Goal: Task Accomplishment & Management: Manage account settings

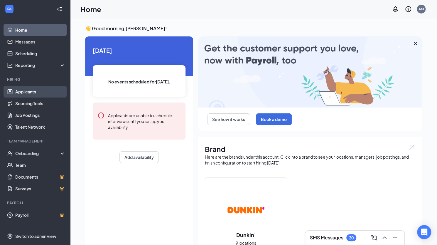
click at [31, 89] on link "Applicants" at bounding box center [40, 92] width 50 height 12
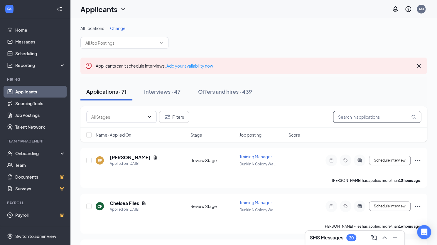
click at [367, 114] on input "text" at bounding box center [377, 117] width 88 height 12
type input "assis"
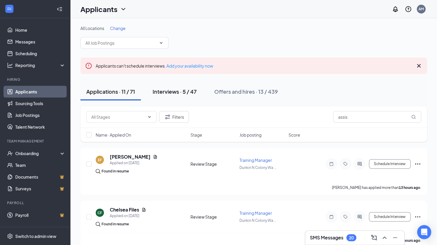
click at [171, 90] on div "Interviews · 5 / 47" at bounding box center [175, 91] width 44 height 7
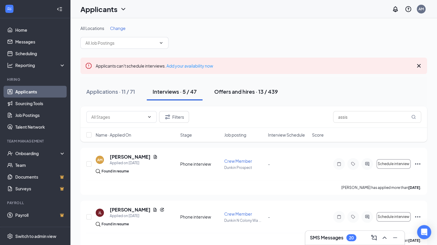
click at [240, 92] on div "Offers and hires · 13 / 439" at bounding box center [246, 91] width 64 height 7
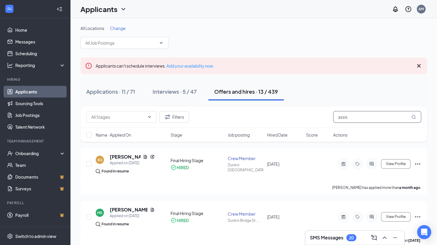
click at [356, 112] on input "assis" at bounding box center [377, 117] width 88 height 12
drag, startPoint x: 355, startPoint y: 116, endPoint x: 252, endPoint y: 119, distance: 103.6
click at [252, 119] on div "Filters assis" at bounding box center [253, 117] width 335 height 12
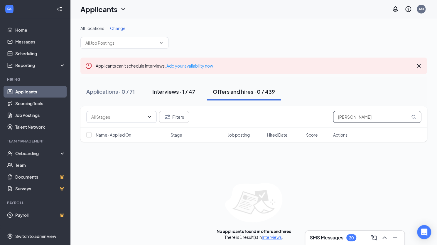
type input "[PERSON_NAME]"
click at [188, 92] on div "Interviews · 1 / 47" at bounding box center [173, 91] width 43 height 7
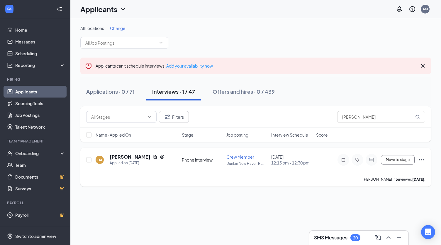
click at [425, 160] on icon "Ellipses" at bounding box center [421, 159] width 7 height 7
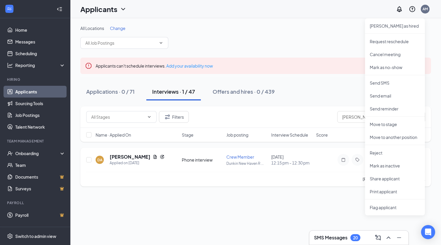
click at [320, 183] on div "[PERSON_NAME] interviewed [DATE] ." at bounding box center [255, 179] width 339 height 15
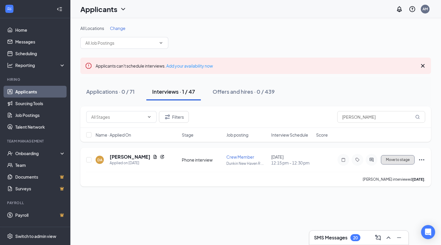
click at [395, 161] on span "Move to stage" at bounding box center [398, 160] width 24 height 4
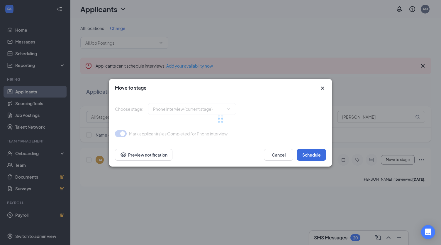
type input "Onsite Interview (next stage)"
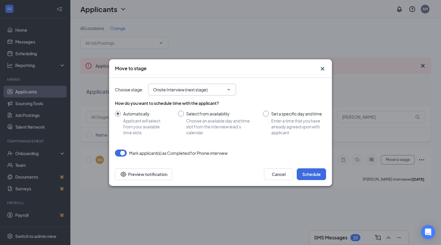
click at [230, 92] on span "Onsite Interview (next stage)" at bounding box center [192, 90] width 88 height 12
click at [228, 89] on icon "ChevronDown" at bounding box center [228, 89] width 5 height 5
click at [230, 87] on icon "ChevronDown" at bounding box center [228, 89] width 5 height 5
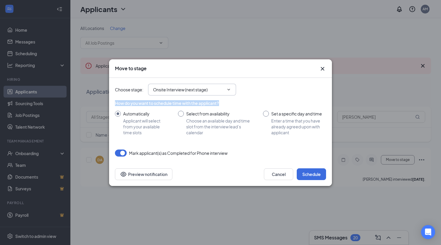
click at [230, 87] on icon "ChevronDown" at bounding box center [228, 89] width 5 height 5
click at [280, 174] on button "Cancel" at bounding box center [278, 174] width 29 height 12
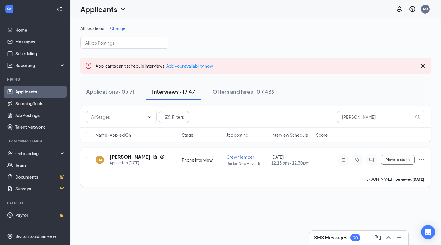
click at [420, 160] on icon "Ellipses" at bounding box center [421, 159] width 7 height 7
click at [316, 177] on div "[PERSON_NAME] interviewed [DATE] ." at bounding box center [255, 179] width 339 height 15
click at [406, 160] on span "Move to stage" at bounding box center [398, 160] width 24 height 4
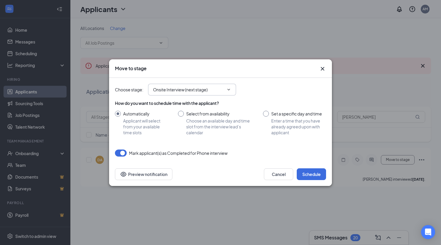
click at [233, 87] on span "Onsite Interview (next stage)" at bounding box center [192, 90] width 88 height 12
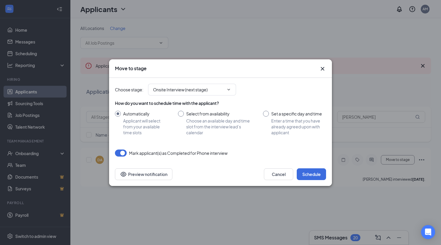
click at [322, 65] on icon "Cross" at bounding box center [322, 68] width 7 height 7
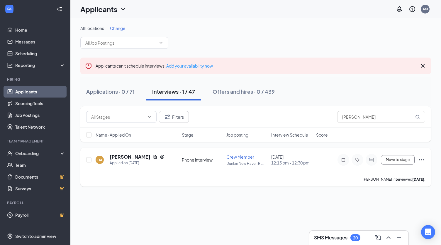
click at [422, 160] on icon "Ellipses" at bounding box center [421, 159] width 7 height 7
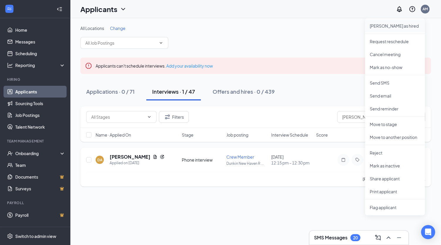
click at [384, 28] on p "[PERSON_NAME] as hired" at bounding box center [395, 26] width 50 height 6
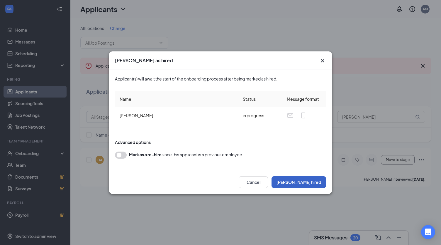
click at [311, 183] on button "[PERSON_NAME] hired" at bounding box center [299, 182] width 55 height 12
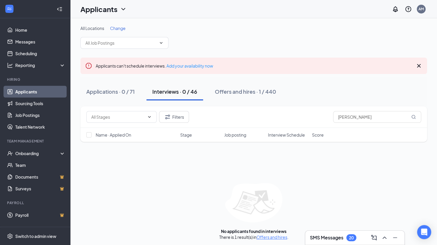
click at [311, 183] on div "No applicants found in interviews There is 1 result(s) in Offers and hires ." at bounding box center [253, 211] width 346 height 57
click at [235, 92] on div "Offers and hires · 1 / 440" at bounding box center [245, 91] width 61 height 7
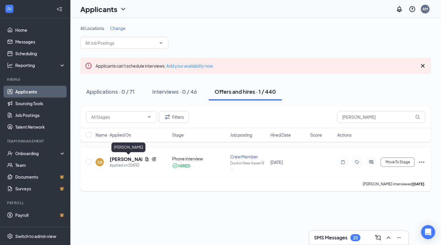
click at [133, 158] on h5 "[PERSON_NAME]" at bounding box center [126, 159] width 33 height 6
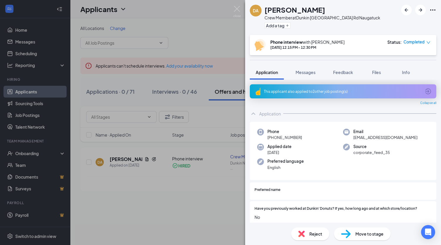
click at [199, 182] on div "DA [PERSON_NAME] Crew Member at [GEOGRAPHIC_DATA] Rd Naugatuck Add a tag Phone …" at bounding box center [220, 122] width 441 height 245
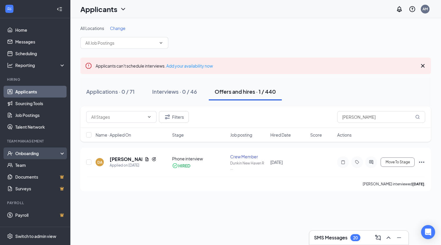
click at [25, 150] on div "Onboarding" at bounding box center [37, 153] width 45 height 6
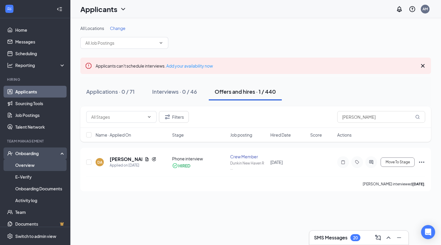
click at [29, 163] on link "Overview" at bounding box center [40, 165] width 50 height 12
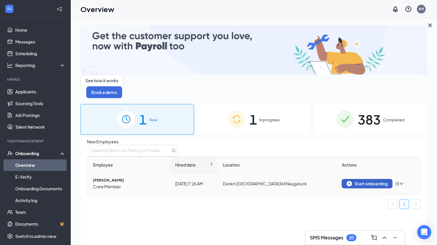
click at [371, 181] on div "Start onboarding" at bounding box center [366, 183] width 41 height 5
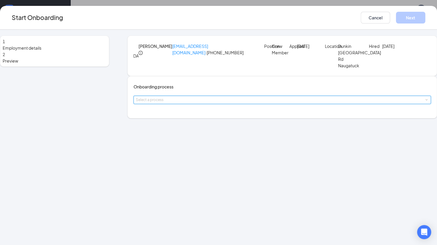
click at [241, 104] on div "Select a process" at bounding box center [282, 100] width 292 height 8
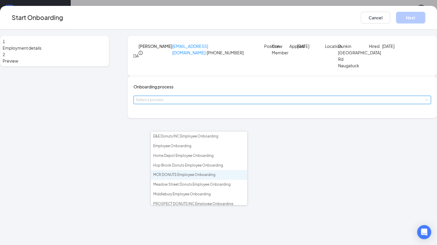
click at [172, 174] on span "MCR DONUTS Employee Onboarding" at bounding box center [184, 174] width 62 height 4
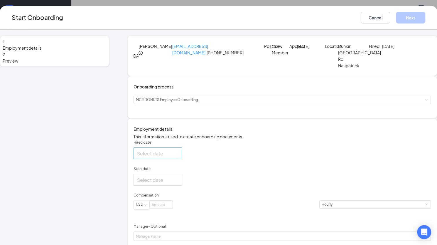
click at [178, 157] on div at bounding box center [157, 153] width 41 height 7
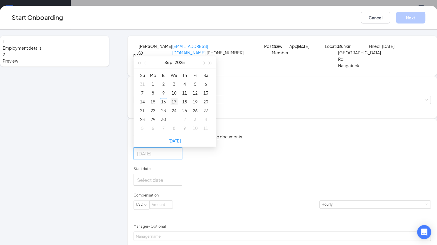
type input "[DATE]"
click at [177, 105] on div "17" at bounding box center [173, 101] width 7 height 7
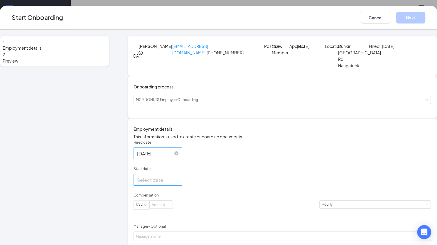
click at [178, 183] on div at bounding box center [157, 179] width 41 height 7
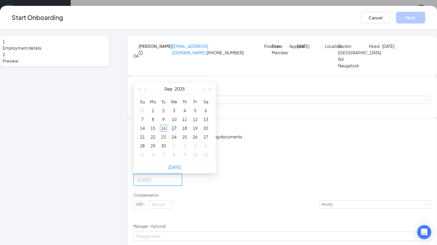
type input "[DATE]"
click at [179, 132] on td "17" at bounding box center [174, 127] width 11 height 9
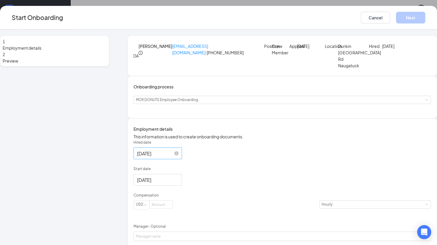
click at [326, 195] on div "Hired date [DATE] [DATE] Su Mo Tu We Th Fr Sa 31 1 2 3 4 5 6 7 8 9 10 11 12 13 …" at bounding box center [281, 229] width 297 height 179
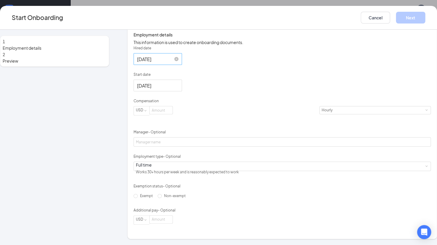
scroll to position [111, 0]
click at [172, 114] on input at bounding box center [161, 110] width 23 height 8
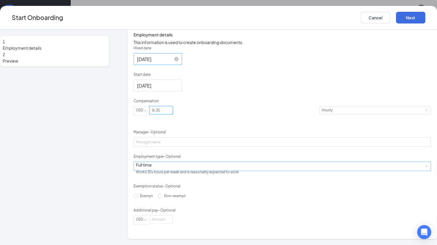
type input "16.35"
click at [182, 170] on div "Full time Works 30+ hours per week and is reasonably expected to work" at bounding box center [282, 166] width 292 height 9
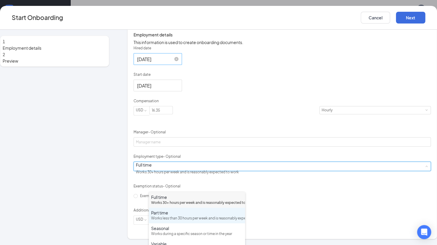
click at [174, 215] on div "Part time" at bounding box center [197, 212] width 92 height 6
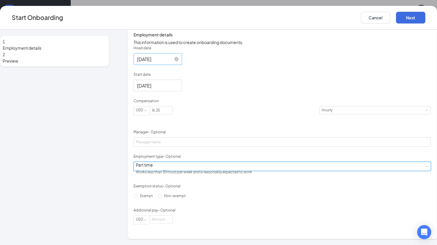
scroll to position [132, 0]
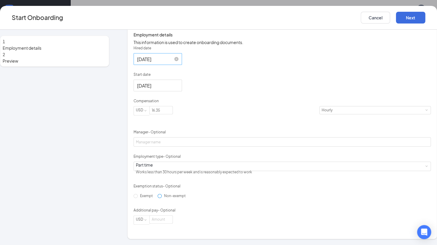
click at [158, 198] on input "Non-exempt" at bounding box center [160, 196] width 4 height 4
radio input "true"
click at [275, 197] on div "Hired date [DATE] [DATE] Su Mo Tu We Th Fr Sa 31 1 2 3 4 5 6 7 8 9 10 11 12 13 …" at bounding box center [281, 134] width 297 height 179
click at [396, 17] on button "Next" at bounding box center [410, 18] width 29 height 12
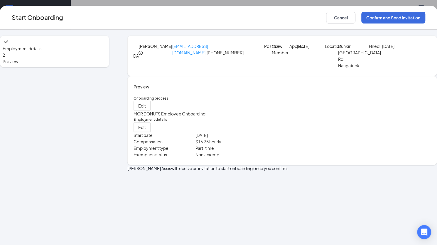
scroll to position [0, 0]
click at [361, 14] on button "Confirm and Send Invitation" at bounding box center [393, 18] width 64 height 12
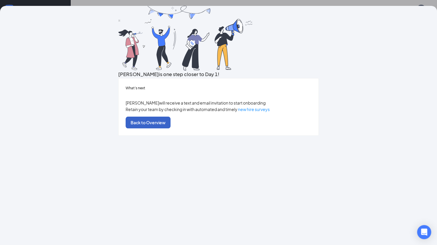
click at [170, 128] on button "Back to Overview" at bounding box center [148, 122] width 45 height 12
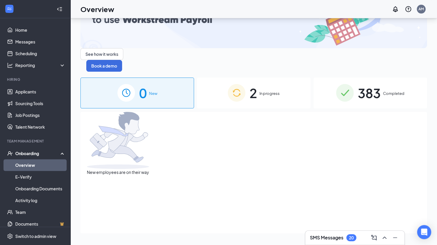
click at [254, 83] on span "2" at bounding box center [253, 93] width 8 height 20
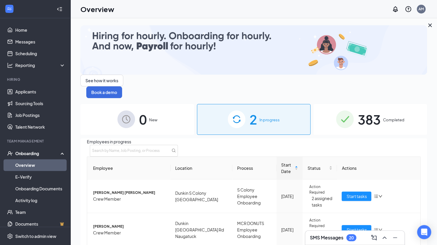
click at [368, 109] on span "383" at bounding box center [369, 119] width 23 height 20
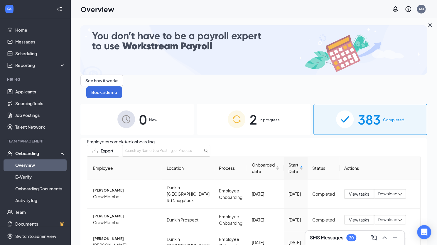
click at [265, 117] on span "In progress" at bounding box center [269, 120] width 20 height 6
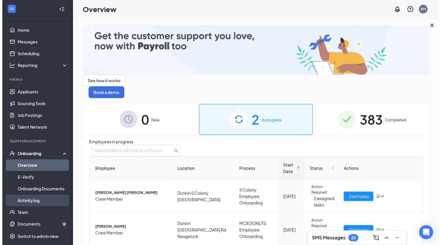
scroll to position [43, 0]
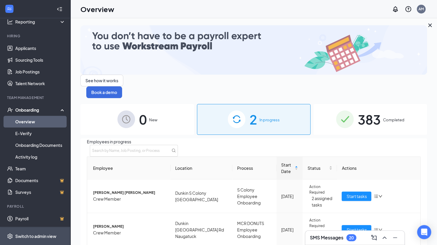
click at [40, 230] on span "Switch to admin view" at bounding box center [40, 236] width 50 height 18
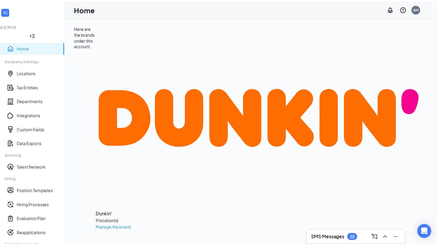
scroll to position [49, 0]
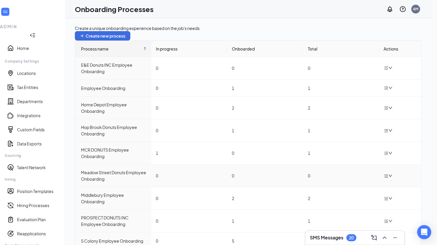
scroll to position [60, 0]
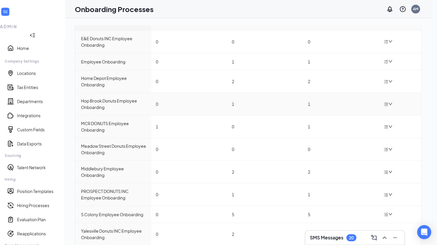
click at [105, 97] on div "Hop Brook Donuts Employee Onboarding" at bounding box center [113, 103] width 65 height 13
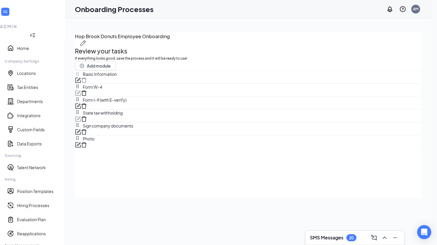
scroll to position [0, 0]
click at [327, 82] on div "Review your tasks If everything looks good, save the process and it will be rea…" at bounding box center [248, 97] width 346 height 102
click at [116, 70] on button "Add module" at bounding box center [95, 65] width 41 height 9
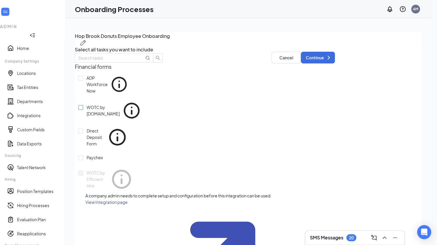
scroll to position [59, 0]
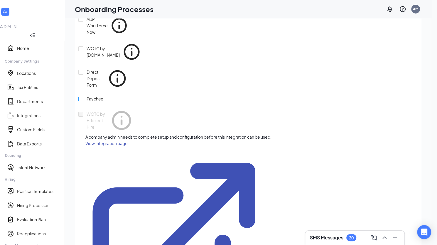
click at [83, 101] on input "Paychex" at bounding box center [80, 98] width 5 height 5
checkbox input "true"
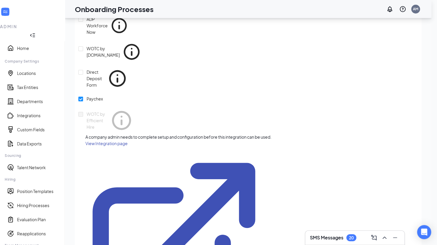
scroll to position [26, 0]
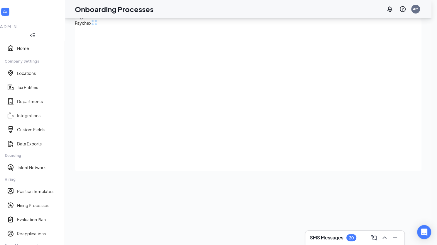
click at [97, 26] on div "loading module details..." at bounding box center [94, 23] width 6 height 6
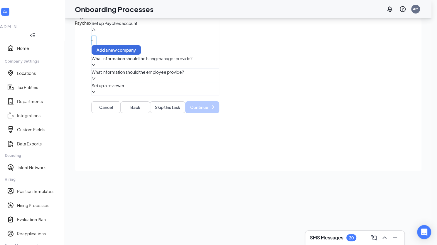
click at [93, 42] on span at bounding box center [92, 40] width 3 height 3
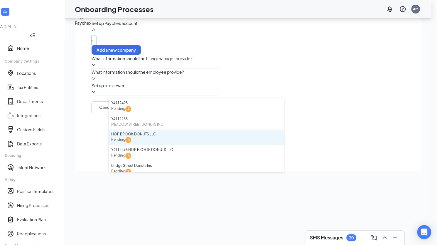
click at [205, 131] on div "HOP BROOK DONUTS LLC Pending" at bounding box center [196, 137] width 170 height 12
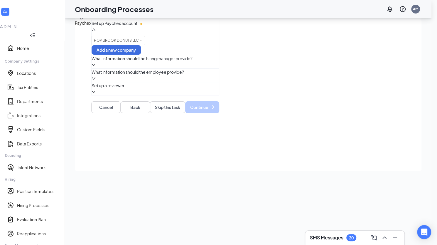
click at [377, 78] on div "Hop Brook Donuts Employee Onboarding Paychex Set up Paychex account Please choo…" at bounding box center [248, 118] width 346 height 239
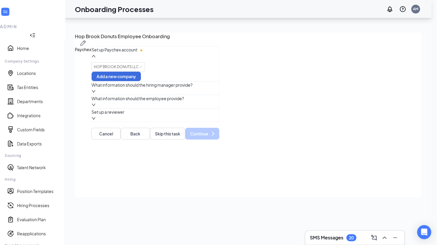
scroll to position [26, 0]
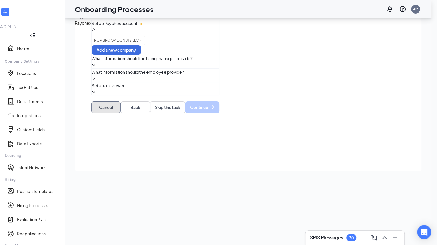
click at [114, 113] on button "Cancel" at bounding box center [105, 107] width 29 height 12
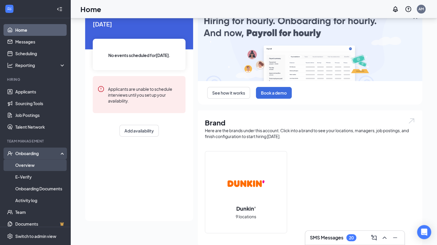
click at [35, 164] on link "Overview" at bounding box center [40, 165] width 50 height 12
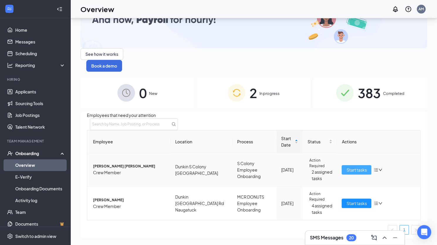
click at [358, 166] on span "Start tasks" at bounding box center [356, 169] width 20 height 6
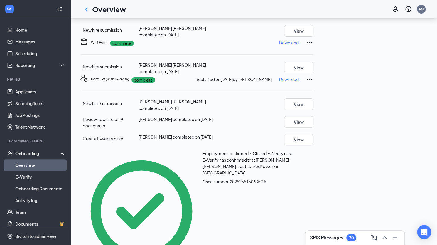
scroll to position [64, 0]
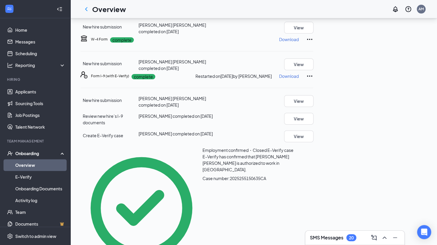
click at [299, 42] on p "Download" at bounding box center [289, 39] width 20 height 6
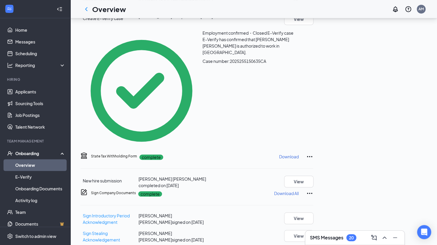
scroll to position [182, 0]
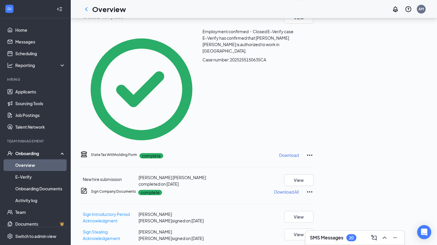
click at [299, 152] on p "Download" at bounding box center [289, 155] width 20 height 6
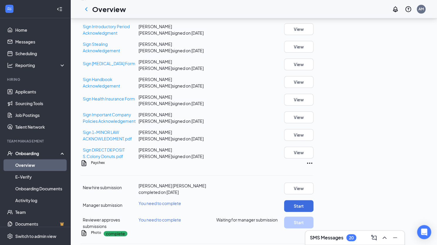
scroll to position [395, 0]
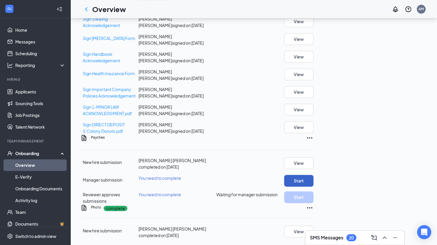
click at [313, 175] on button "Start" at bounding box center [298, 181] width 29 height 12
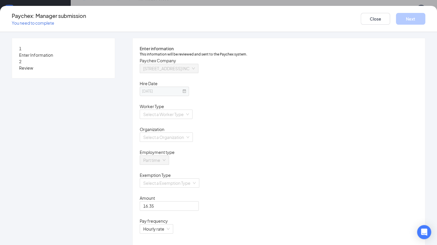
click at [187, 93] on span at bounding box center [184, 91] width 4 height 4
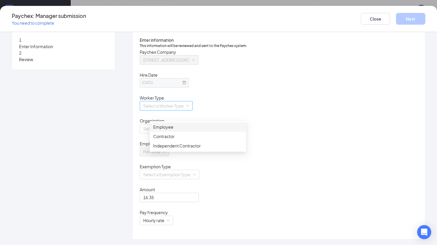
click at [192, 110] on div "Select a Worker Type" at bounding box center [166, 105] width 53 height 9
click at [172, 123] on div "Employee" at bounding box center [198, 126] width 96 height 9
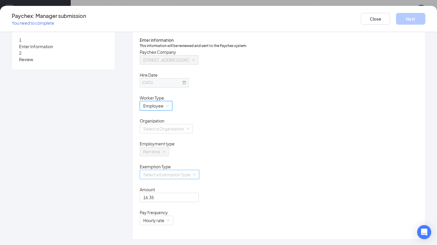
click at [199, 179] on div "Select a Exemption Type" at bounding box center [170, 174] width 60 height 9
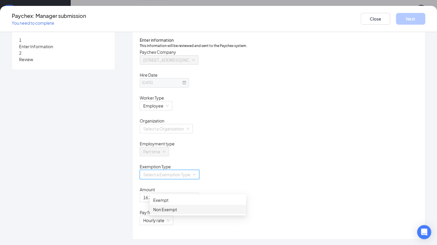
click at [188, 209] on div "Non Exempt" at bounding box center [197, 209] width 89 height 6
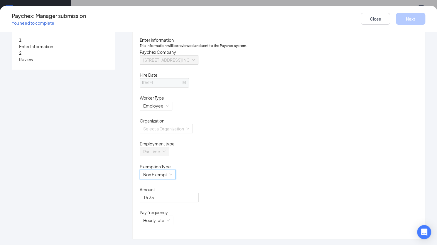
scroll to position [28, 0]
click at [300, 140] on div "Employment type" at bounding box center [279, 143] width 278 height 6
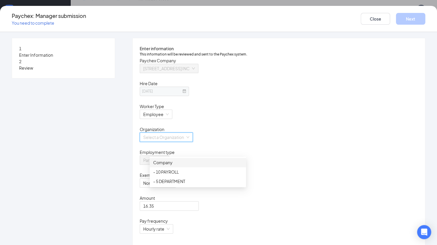
click at [185, 141] on input "search" at bounding box center [164, 137] width 42 height 9
click at [172, 171] on div "- 10 PAYROLL" at bounding box center [197, 171] width 89 height 6
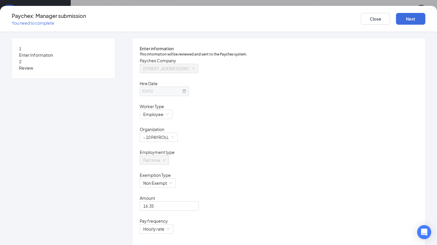
click at [340, 126] on div "Employee" at bounding box center [279, 117] width 278 height 16
click at [396, 20] on button "Next" at bounding box center [410, 19] width 29 height 12
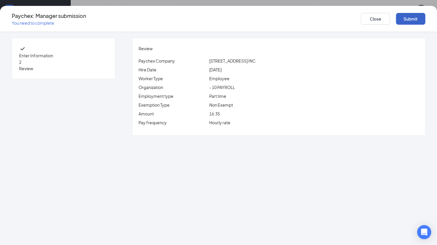
click at [396, 16] on button "Submit" at bounding box center [410, 19] width 29 height 12
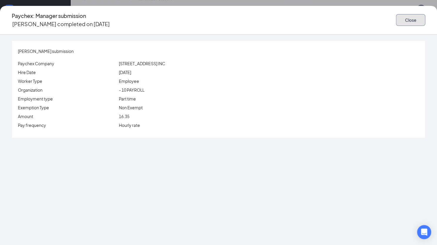
click at [396, 17] on button "Close" at bounding box center [410, 20] width 29 height 12
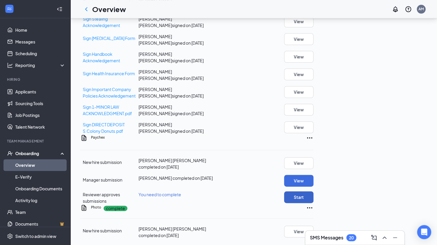
click at [313, 191] on button "Start" at bounding box center [298, 197] width 29 height 12
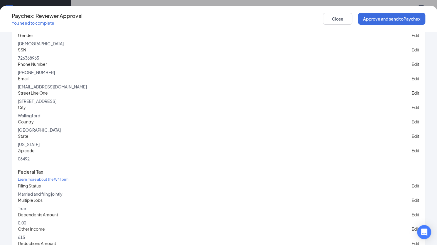
scroll to position [99, 0]
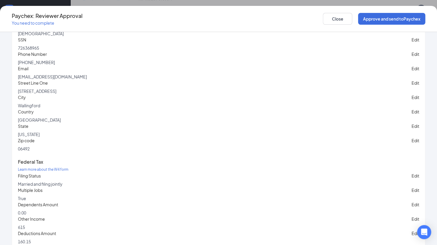
click at [411, 86] on button "Edit" at bounding box center [415, 82] width 8 height 6
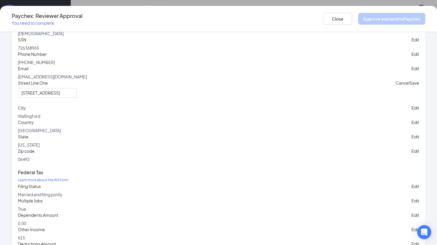
click at [395, 86] on button "Cancel" at bounding box center [402, 82] width 14 height 6
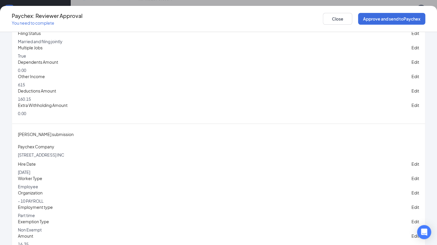
scroll to position [242, 0]
click at [411, 93] on button "Edit" at bounding box center [415, 90] width 8 height 6
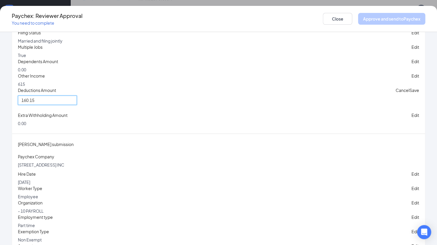
drag, startPoint x: 87, startPoint y: 179, endPoint x: 2, endPoint y: 172, distance: 85.1
click at [2, 172] on div "[PERSON_NAME] [PERSON_NAME] submission Personal Information First Name [PERSON_…" at bounding box center [218, 138] width 437 height 213
click at [409, 93] on button "Save" at bounding box center [414, 90] width 10 height 6
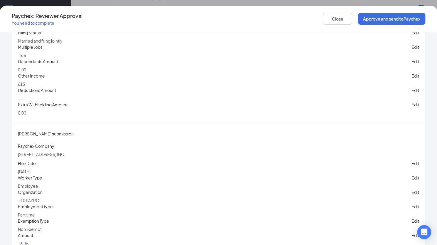
click at [411, 79] on button "Edit" at bounding box center [415, 75] width 8 height 6
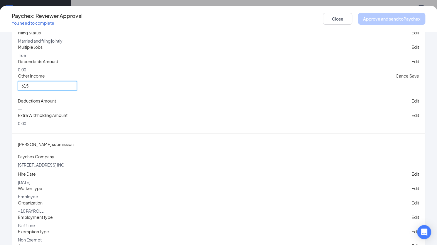
drag, startPoint x: 84, startPoint y: 160, endPoint x: 0, endPoint y: 153, distance: 83.9
click at [0, 153] on div "[PERSON_NAME] [PERSON_NAME] submission Personal Information First Name [PERSON_…" at bounding box center [218, 138] width 437 height 213
click at [409, 79] on button "Save" at bounding box center [414, 75] width 10 height 6
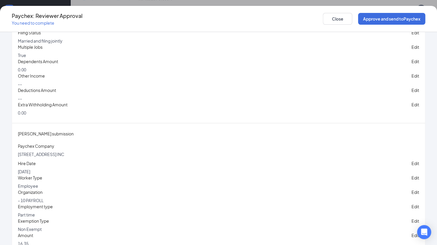
click at [411, 108] on button "Edit" at bounding box center [415, 104] width 8 height 6
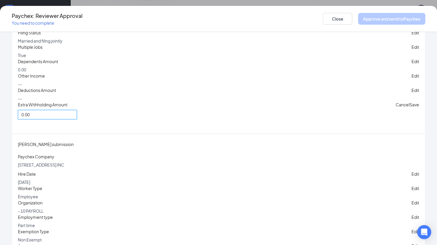
drag, startPoint x: 88, startPoint y: 195, endPoint x: 50, endPoint y: 196, distance: 37.8
type input "10"
click at [409, 108] on button "Save" at bounding box center [414, 104] width 10 height 6
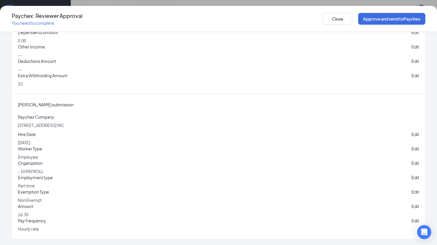
scroll to position [395, 0]
click at [411, 131] on button "Edit" at bounding box center [415, 134] width 8 height 6
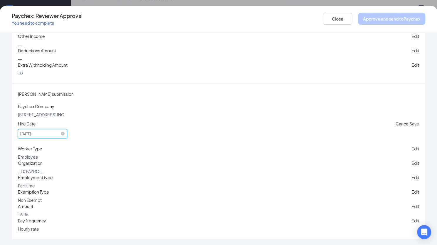
click at [67, 129] on input "[DATE]" at bounding box center [42, 133] width 49 height 9
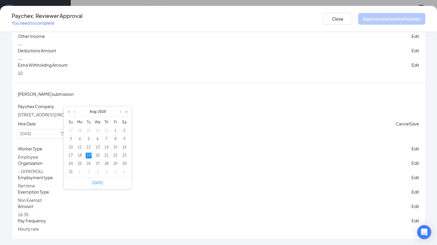
click at [120, 113] on link at bounding box center [120, 111] width 4 height 10
click at [80, 145] on div "15" at bounding box center [80, 147] width 6 height 6
type input "[DATE]"
click at [175, 84] on div "[PERSON_NAME] submission Paychex Company [STREET_ADDRESS] INC Hire Date [DATE] …" at bounding box center [218, 161] width 413 height 155
click at [409, 120] on button "Save" at bounding box center [414, 123] width 10 height 6
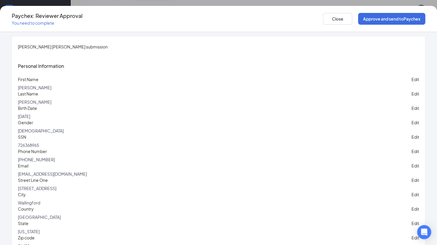
scroll to position [0, 0]
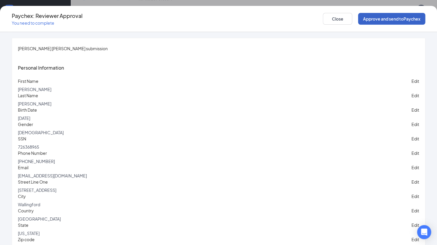
click at [360, 17] on button "Approve and send to Paychex" at bounding box center [391, 19] width 67 height 12
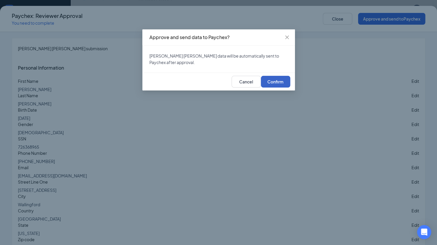
click at [284, 87] on button "Confirm" at bounding box center [275, 82] width 29 height 12
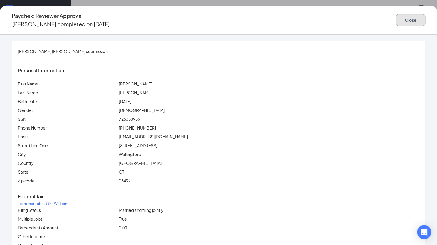
click at [396, 21] on button "Close" at bounding box center [410, 20] width 29 height 12
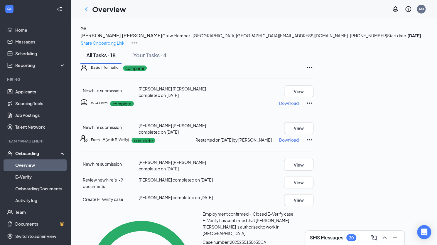
click at [162, 37] on h3 "[PERSON_NAME] [PERSON_NAME]" at bounding box center [121, 36] width 82 height 8
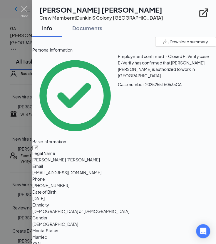
scroll to position [6, 0]
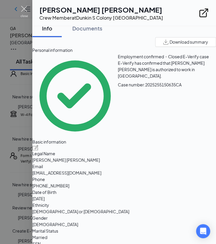
click at [25, 8] on img at bounding box center [24, 11] width 7 height 11
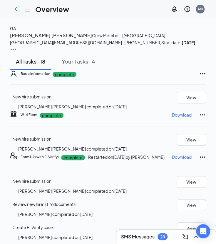
click at [92, 39] on h3 "[PERSON_NAME] [PERSON_NAME]" at bounding box center [51, 36] width 82 height 8
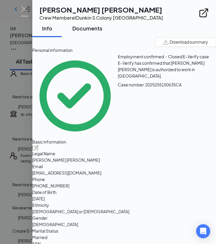
click at [102, 26] on div "Documents" at bounding box center [87, 28] width 30 height 7
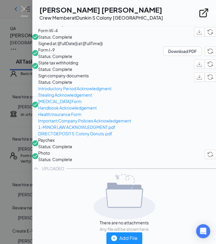
scroll to position [0, 0]
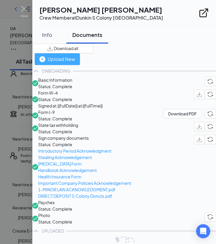
click at [75, 55] on div "Upload New" at bounding box center [57, 58] width 36 height 7
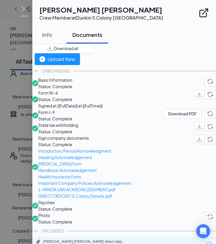
scroll to position [74, 0]
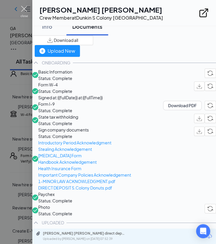
click at [24, 11] on img at bounding box center [24, 11] width 7 height 11
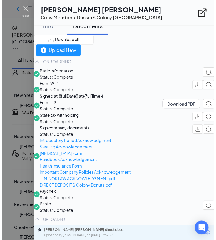
scroll to position [72, 0]
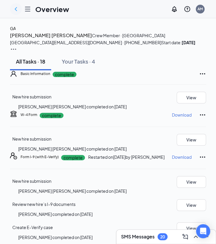
click at [16, 7] on icon "ChevronLeft" at bounding box center [15, 9] width 7 height 7
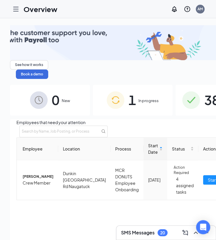
click at [204, 90] on span "384" at bounding box center [215, 100] width 23 height 20
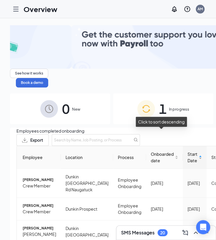
click at [187, 151] on div "Start Date" at bounding box center [194, 157] width 14 height 13
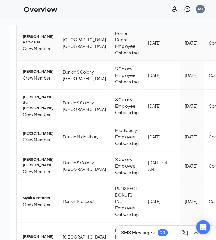
scroll to position [243, 0]
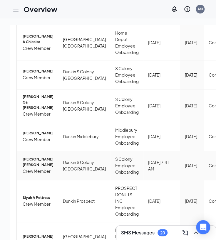
click at [32, 163] on span "[PERSON_NAME] [PERSON_NAME]" at bounding box center [38, 162] width 31 height 11
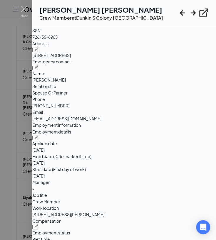
scroll to position [220, 0]
click at [38, 139] on img at bounding box center [35, 136] width 6 height 5
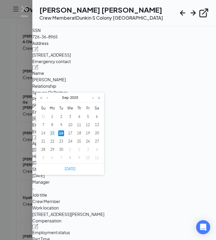
click at [51, 133] on div "15" at bounding box center [52, 133] width 6 height 6
type input "[DATE]"
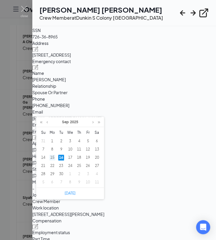
click at [54, 156] on div "15" at bounding box center [52, 158] width 6 height 6
type input "[DATE]"
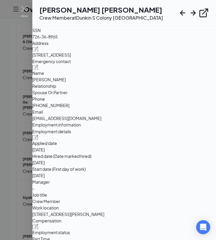
click at [25, 9] on img at bounding box center [24, 11] width 7 height 11
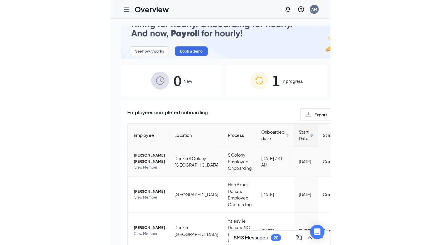
scroll to position [11, 0]
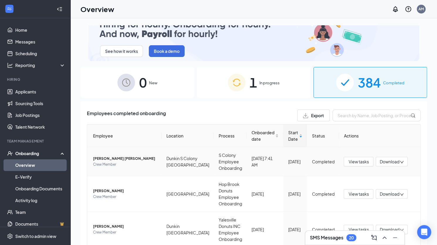
click at [140, 160] on span "[PERSON_NAME] [PERSON_NAME]" at bounding box center [125, 158] width 64 height 6
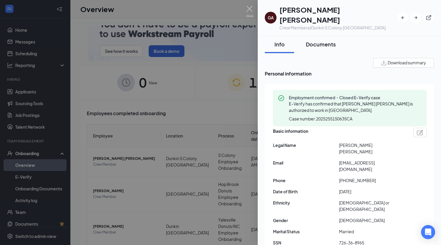
click at [220, 40] on div "Documents" at bounding box center [321, 43] width 30 height 7
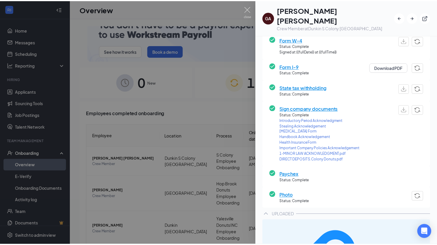
scroll to position [72, 0]
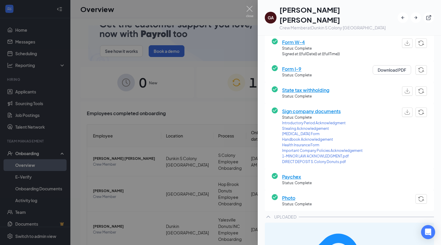
click at [113, 19] on div at bounding box center [220, 122] width 441 height 245
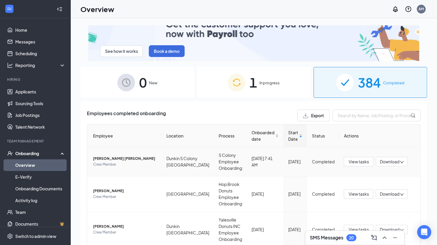
click at [110, 157] on span "[PERSON_NAME] [PERSON_NAME]" at bounding box center [125, 158] width 64 height 6
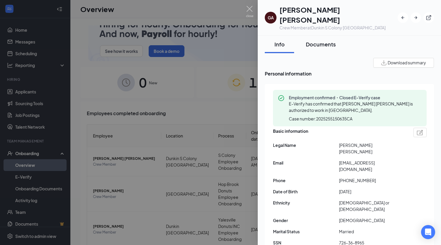
click at [220, 40] on div "Documents" at bounding box center [321, 43] width 30 height 7
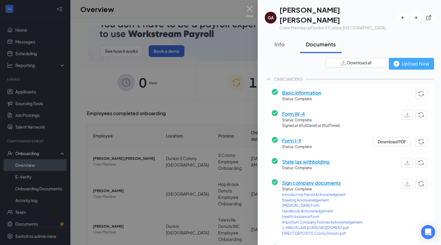
click at [220, 60] on div "Upload New" at bounding box center [412, 63] width 36 height 7
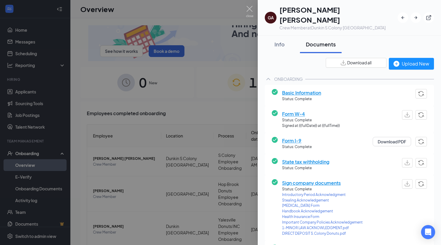
click at [36, 92] on div at bounding box center [220, 122] width 441 height 245
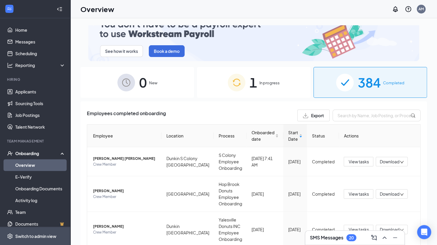
click at [35, 233] on div "Switch to admin view" at bounding box center [35, 236] width 41 height 6
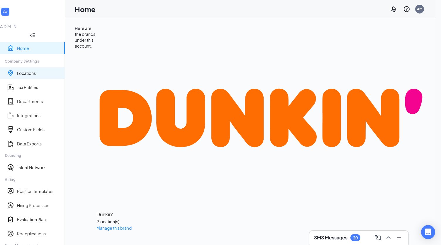
click at [21, 70] on link "Locations" at bounding box center [38, 73] width 43 height 6
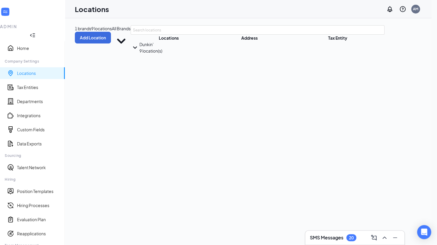
click at [131, 52] on icon "SmallChevronDown" at bounding box center [135, 47] width 9 height 9
